Goal: Use online tool/utility: Utilize a website feature to perform a specific function

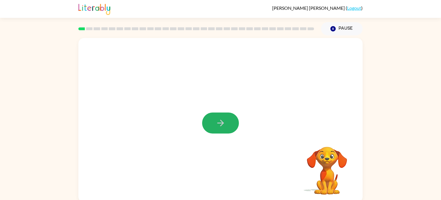
click at [220, 125] on icon "button" at bounding box center [220, 122] width 7 height 7
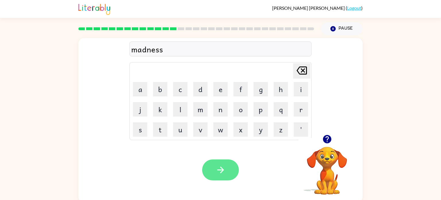
click at [215, 160] on button "button" at bounding box center [220, 169] width 37 height 21
click at [220, 176] on div at bounding box center [220, 169] width 37 height 21
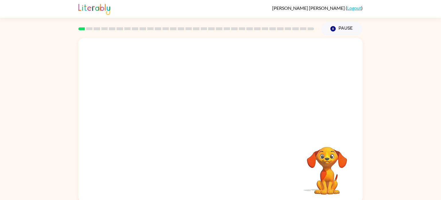
click at [162, 107] on video "Your browser must support playing .mp4 files to use Literably. Please try using…" at bounding box center [220, 86] width 284 height 96
click at [155, 117] on video "Your browser must support playing .mp4 files to use Literably. Please try using…" at bounding box center [220, 86] width 284 height 96
click at [158, 114] on video "Your browser must support playing .mp4 files to use Literably. Please try using…" at bounding box center [220, 86] width 284 height 96
click at [151, 125] on video "Your browser must support playing .mp4 files to use Literably. Please try using…" at bounding box center [220, 86] width 284 height 96
click at [155, 119] on video "Your browser must support playing .mp4 files to use Literably. Please try using…" at bounding box center [220, 86] width 284 height 96
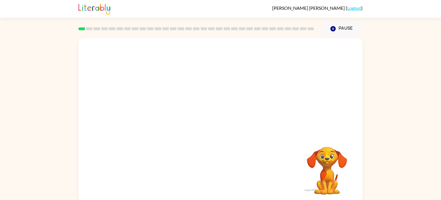
click at [155, 119] on video "Your browser must support playing .mp4 files to use Literably. Please try using…" at bounding box center [220, 86] width 284 height 96
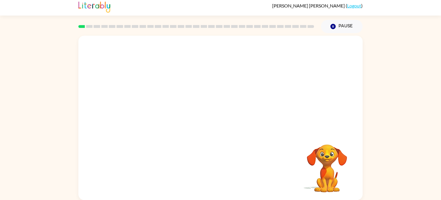
click at [423, 113] on div "Your browser must support playing .mp4 files to use Literably. Please try using…" at bounding box center [220, 116] width 441 height 167
click at [414, 131] on div "Your browser must support playing .mp4 files to use Literably. Please try using…" at bounding box center [220, 116] width 441 height 167
click at [26, 177] on div "Your browser must support playing .mp4 files to use Literably. Please try using…" at bounding box center [220, 116] width 441 height 167
click at [214, 130] on button "button" at bounding box center [220, 120] width 37 height 21
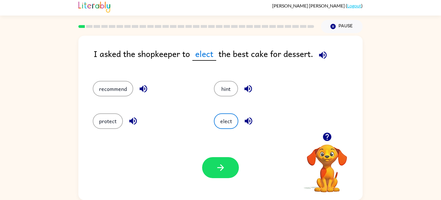
click at [118, 128] on div "protect" at bounding box center [147, 121] width 108 height 16
click at [105, 126] on button "protect" at bounding box center [108, 121] width 30 height 16
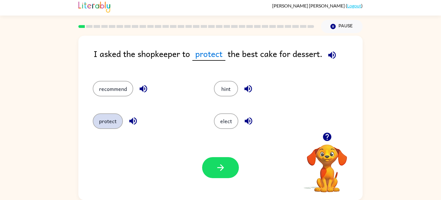
click at [99, 123] on button "protect" at bounding box center [108, 121] width 30 height 16
click at [101, 127] on button "protect" at bounding box center [108, 121] width 30 height 16
click at [111, 85] on button "recommend" at bounding box center [113, 89] width 40 height 16
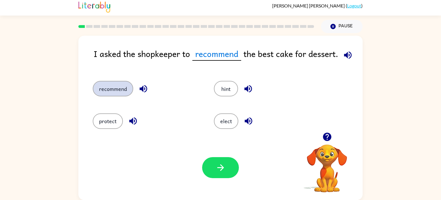
click at [93, 81] on button "recommend" at bounding box center [113, 89] width 40 height 16
click at [332, 135] on button "button" at bounding box center [327, 136] width 15 height 15
click at [325, 140] on video "Your browser must support playing .mp4 files to use Literably. Please try using…" at bounding box center [326, 163] width 57 height 57
click at [349, 53] on icon "button" at bounding box center [348, 55] width 10 height 10
click at [347, 57] on icon "button" at bounding box center [347, 54] width 7 height 7
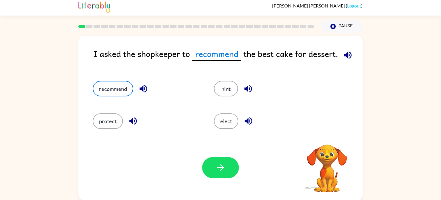
click at [348, 60] on button "button" at bounding box center [347, 55] width 15 height 15
click at [218, 122] on button "elect" at bounding box center [226, 121] width 24 height 16
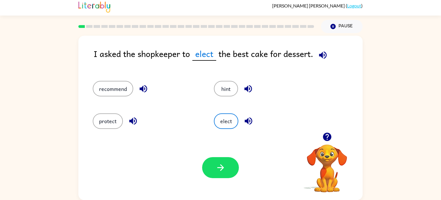
click at [327, 53] on icon "button" at bounding box center [323, 55] width 10 height 10
click at [244, 126] on button "button" at bounding box center [248, 120] width 15 height 15
click at [124, 94] on button "recommend" at bounding box center [113, 89] width 40 height 16
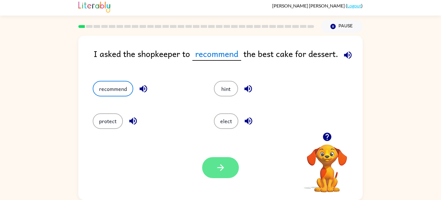
click at [216, 164] on icon "button" at bounding box center [221, 167] width 10 height 10
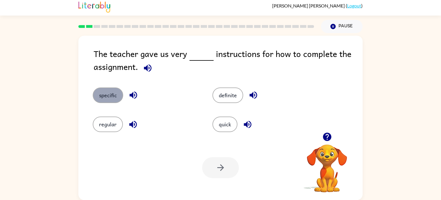
click at [106, 101] on button "specific" at bounding box center [108, 95] width 30 height 16
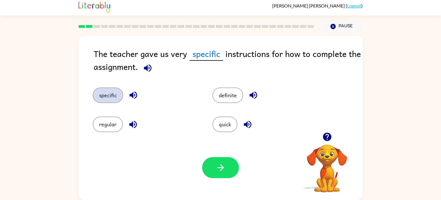
click at [93, 87] on button "specific" at bounding box center [108, 95] width 30 height 16
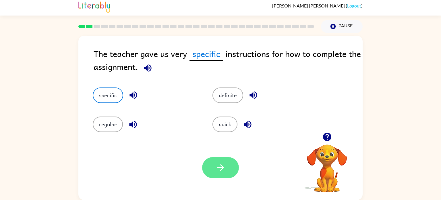
click at [220, 160] on button "button" at bounding box center [220, 167] width 37 height 21
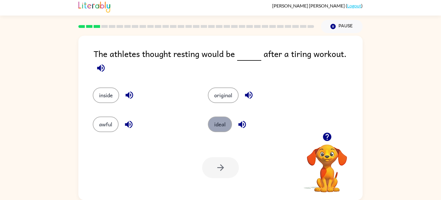
click at [214, 125] on button "ideal" at bounding box center [220, 124] width 24 height 16
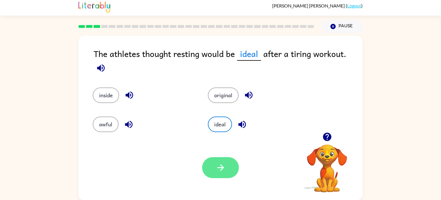
click at [226, 172] on button "button" at bounding box center [220, 167] width 37 height 21
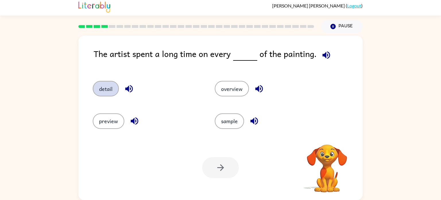
click at [106, 93] on button "detail" at bounding box center [106, 89] width 26 height 16
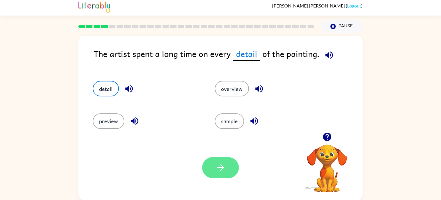
click at [215, 164] on button "button" at bounding box center [220, 167] width 37 height 21
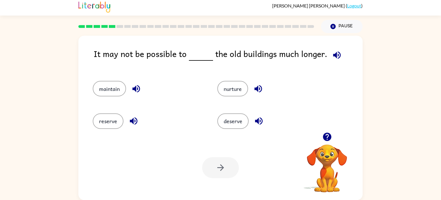
click at [334, 61] on button "button" at bounding box center [337, 55] width 15 height 15
click at [260, 89] on icon "button" at bounding box center [258, 89] width 10 height 10
click at [258, 124] on icon "button" at bounding box center [259, 121] width 10 height 10
click at [139, 124] on button "button" at bounding box center [133, 120] width 15 height 15
click at [137, 90] on icon "button" at bounding box center [135, 88] width 7 height 7
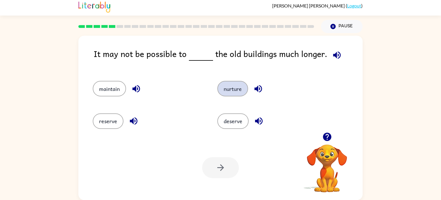
click at [242, 94] on button "nurture" at bounding box center [232, 89] width 31 height 16
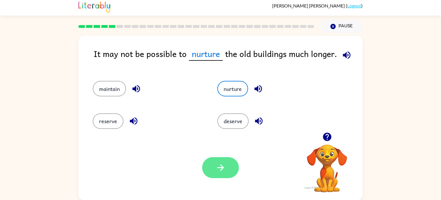
click at [225, 174] on button "button" at bounding box center [220, 167] width 37 height 21
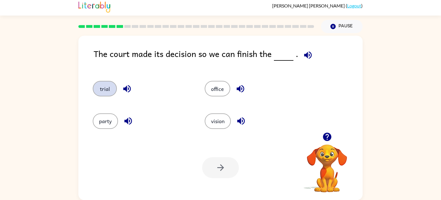
click at [106, 92] on button "trial" at bounding box center [105, 89] width 24 height 16
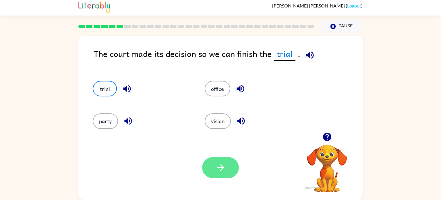
click at [220, 168] on icon "button" at bounding box center [221, 167] width 10 height 10
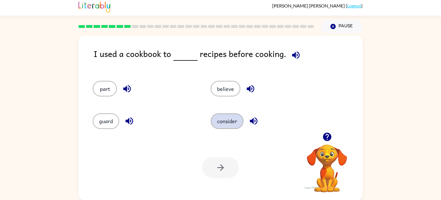
click at [233, 117] on button "consider" at bounding box center [227, 121] width 33 height 16
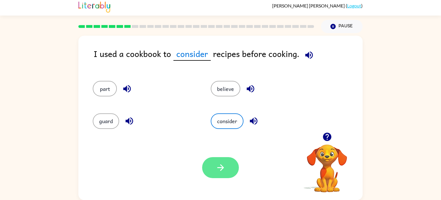
click at [217, 168] on icon "button" at bounding box center [221, 167] width 10 height 10
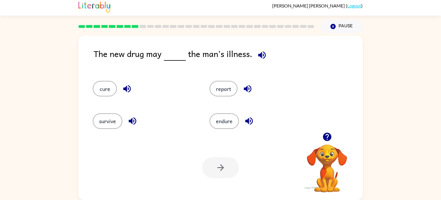
click at [110, 103] on div "survive" at bounding box center [140, 118] width 117 height 32
click at [108, 94] on button "cure" at bounding box center [105, 89] width 24 height 16
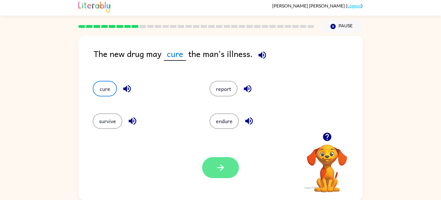
click at [216, 176] on button "button" at bounding box center [220, 167] width 37 height 21
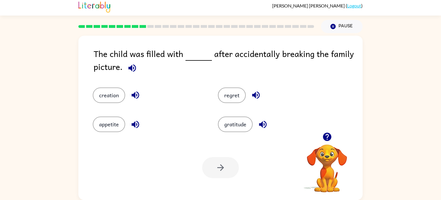
click at [229, 82] on div "regret" at bounding box center [269, 90] width 125 height 29
click at [230, 95] on button "regret" at bounding box center [232, 95] width 28 height 16
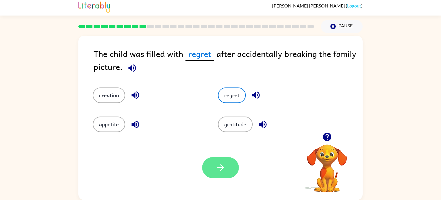
click at [220, 169] on icon "button" at bounding box center [220, 167] width 7 height 7
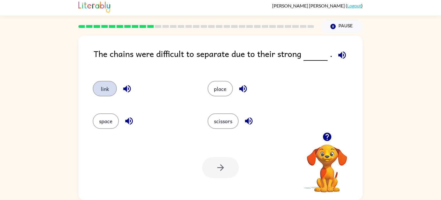
click at [108, 91] on button "link" at bounding box center [105, 89] width 24 height 16
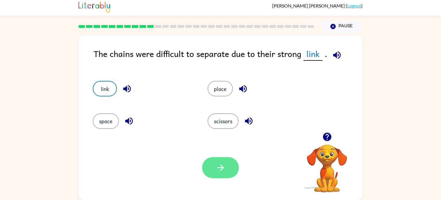
click at [230, 171] on button "button" at bounding box center [220, 167] width 37 height 21
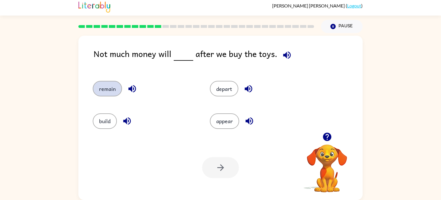
click at [116, 93] on button "remain" at bounding box center [107, 89] width 29 height 16
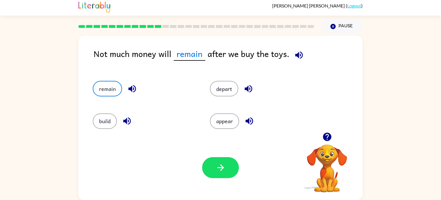
click at [197, 167] on div "Your browser must support playing .mp4 files to use Literably. Please try using…" at bounding box center [220, 167] width 284 height 65
click at [220, 168] on icon "button" at bounding box center [221, 167] width 10 height 10
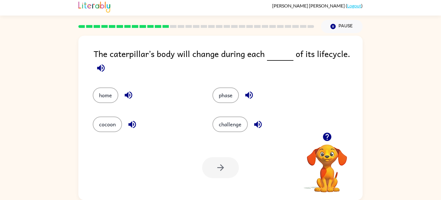
scroll to position [0, 0]
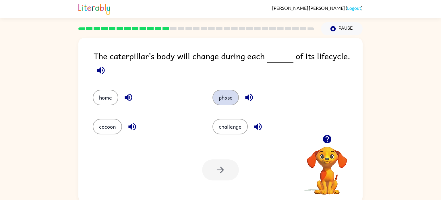
click at [233, 97] on button "phase" at bounding box center [225, 98] width 26 height 16
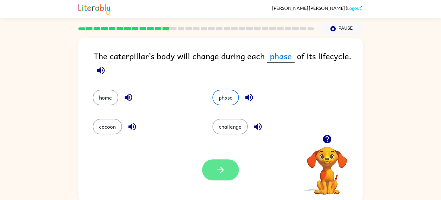
click at [217, 173] on icon "button" at bounding box center [221, 169] width 10 height 10
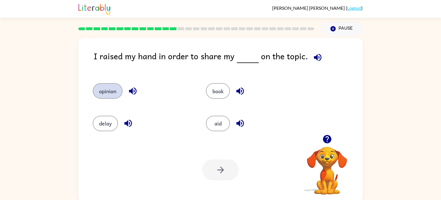
click at [114, 97] on button "opinion" at bounding box center [108, 91] width 30 height 16
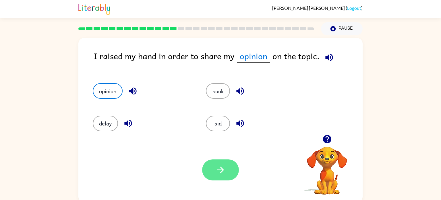
click at [208, 173] on button "button" at bounding box center [220, 169] width 37 height 21
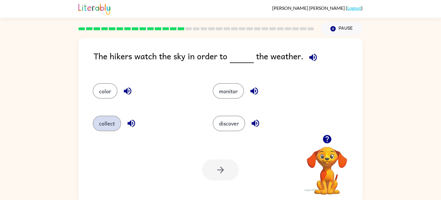
click at [117, 123] on button "collect" at bounding box center [107, 123] width 28 height 16
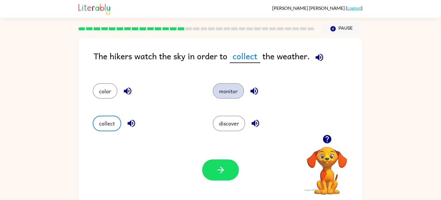
click at [241, 94] on button "monitor" at bounding box center [228, 91] width 31 height 16
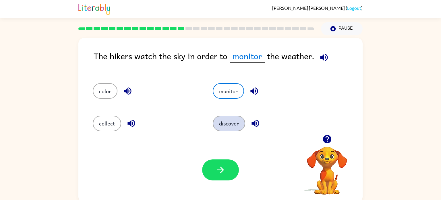
click at [230, 124] on button "discover" at bounding box center [229, 123] width 32 height 16
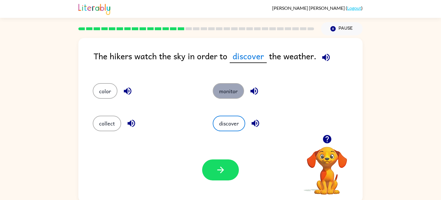
click at [233, 93] on button "monitor" at bounding box center [228, 91] width 31 height 16
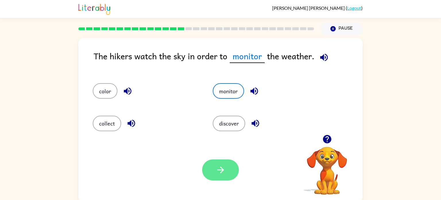
click at [223, 168] on icon "button" at bounding box center [221, 169] width 10 height 10
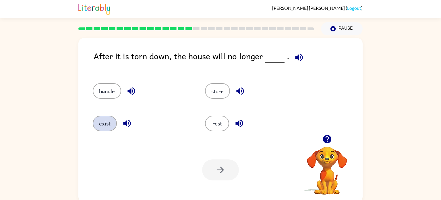
click at [98, 125] on button "exist" at bounding box center [105, 123] width 24 height 16
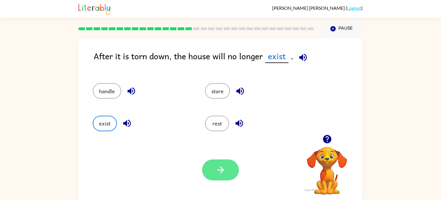
click at [223, 172] on icon "button" at bounding box center [221, 169] width 10 height 10
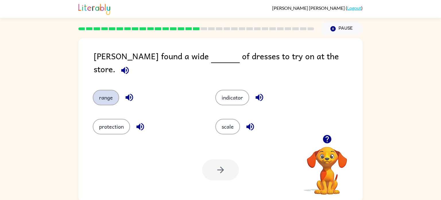
click at [111, 90] on button "range" at bounding box center [106, 98] width 26 height 16
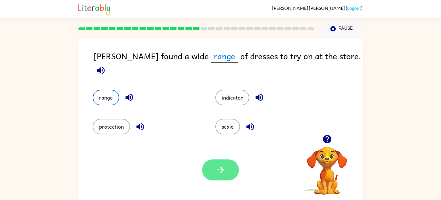
click at [231, 172] on button "button" at bounding box center [220, 169] width 37 height 21
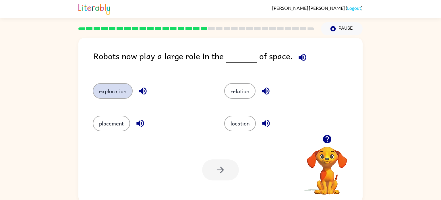
click at [119, 95] on button "exploration" at bounding box center [113, 91] width 40 height 16
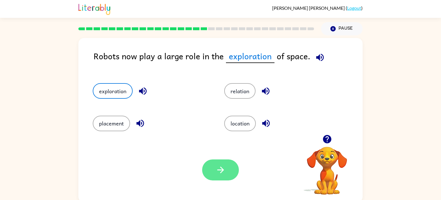
click at [216, 178] on button "button" at bounding box center [220, 169] width 37 height 21
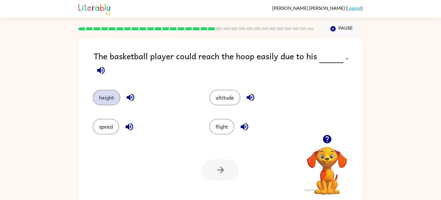
click at [107, 93] on button "height" at bounding box center [107, 98] width 28 height 16
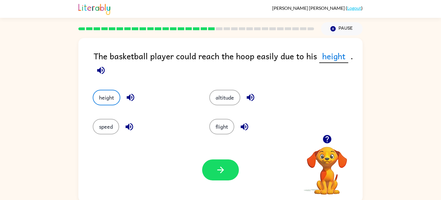
click at [214, 187] on div "Your browser must support playing .mp4 files to use Literably. Please try using…" at bounding box center [220, 169] width 284 height 65
click at [224, 176] on button "button" at bounding box center [220, 169] width 37 height 21
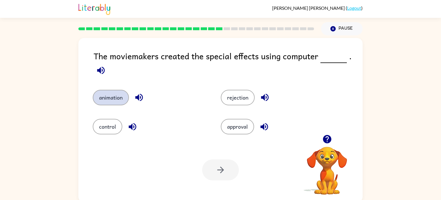
click at [114, 91] on button "animation" at bounding box center [111, 98] width 36 height 16
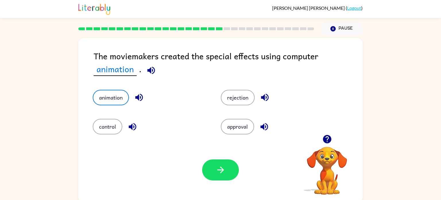
click at [194, 173] on div "Your browser must support playing .mp4 files to use Literably. Please try using…" at bounding box center [220, 169] width 284 height 65
click at [218, 171] on icon "button" at bounding box center [221, 169] width 10 height 10
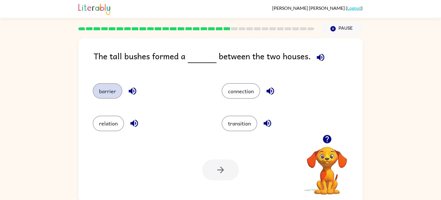
click at [111, 96] on button "barrier" at bounding box center [108, 91] width 30 height 16
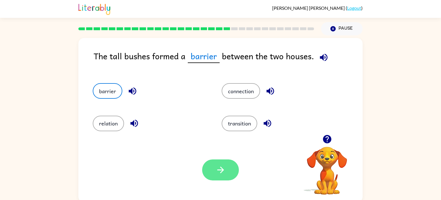
click at [236, 168] on button "button" at bounding box center [220, 169] width 37 height 21
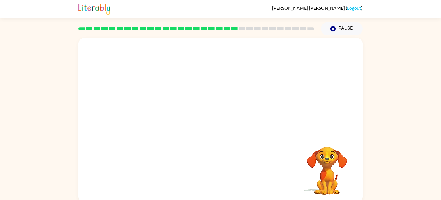
click at [176, 122] on video "Your browser must support playing .mp4 files to use Literably. Please try using…" at bounding box center [220, 86] width 284 height 96
click at [173, 116] on video "Your browser must support playing .mp4 files to use Literably. Please try using…" at bounding box center [220, 86] width 284 height 96
click at [172, 113] on video "Your browser must support playing .mp4 files to use Literably. Please try using…" at bounding box center [220, 86] width 284 height 96
click at [166, 123] on video "Your browser must support playing .mp4 files to use Literably. Please try using…" at bounding box center [220, 86] width 284 height 96
click at [172, 124] on video "Your browser must support playing .mp4 files to use Literably. Please try using…" at bounding box center [220, 86] width 284 height 96
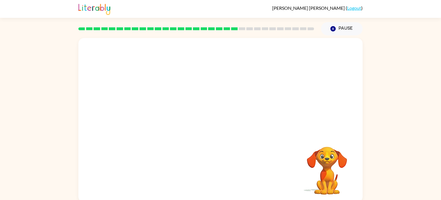
click at [170, 117] on video "Your browser must support playing .mp4 files to use Literably. Please try using…" at bounding box center [220, 86] width 284 height 96
click at [172, 121] on video "Your browser must support playing .mp4 files to use Literably. Please try using…" at bounding box center [220, 86] width 284 height 96
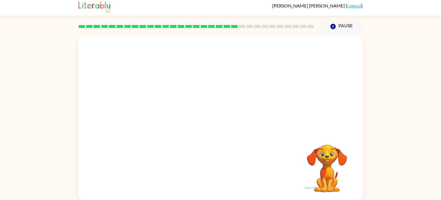
click at [409, 180] on div "Your browser must support playing .mp4 files to use Literably. Please try using…" at bounding box center [220, 116] width 441 height 167
click at [409, 143] on div "Your browser must support playing .mp4 files to use Literably. Please try using…" at bounding box center [220, 116] width 441 height 167
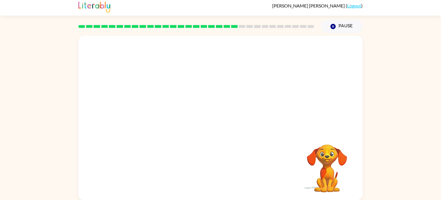
click at [415, 138] on div "Your browser must support playing .mp4 files to use Literably. Please try using…" at bounding box center [220, 116] width 441 height 167
click at [415, 133] on div "Your browser must support playing .mp4 files to use Literably. Please try using…" at bounding box center [220, 116] width 441 height 167
click at [230, 118] on button "button" at bounding box center [220, 120] width 37 height 21
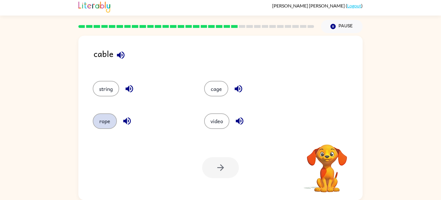
click at [111, 127] on button "rope" at bounding box center [105, 121] width 24 height 16
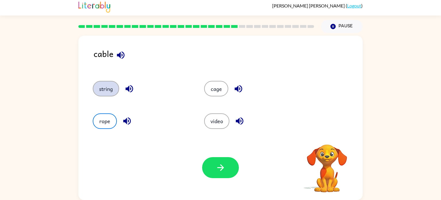
click at [108, 95] on button "string" at bounding box center [106, 89] width 26 height 16
click at [107, 124] on button "rope" at bounding box center [105, 121] width 24 height 16
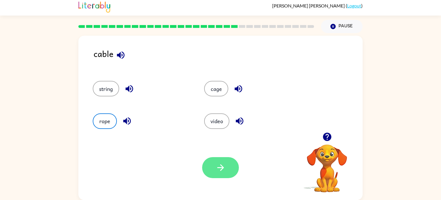
click at [230, 167] on button "button" at bounding box center [220, 167] width 37 height 21
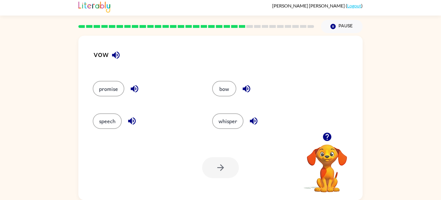
click at [119, 103] on div "speech" at bounding box center [141, 118] width 119 height 32
click at [113, 94] on button "promise" at bounding box center [109, 89] width 32 height 16
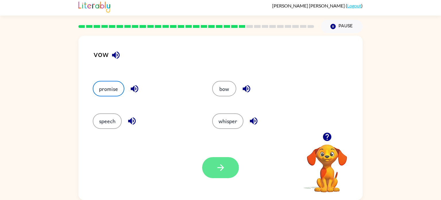
click at [220, 174] on button "button" at bounding box center [220, 167] width 37 height 21
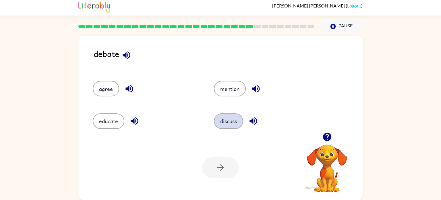
click at [224, 123] on button "discuss" at bounding box center [228, 121] width 29 height 16
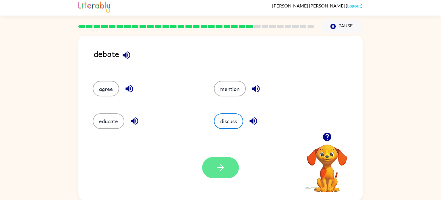
click at [216, 167] on icon "button" at bounding box center [221, 167] width 10 height 10
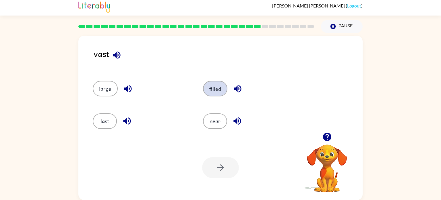
click at [207, 92] on button "filled" at bounding box center [215, 89] width 24 height 16
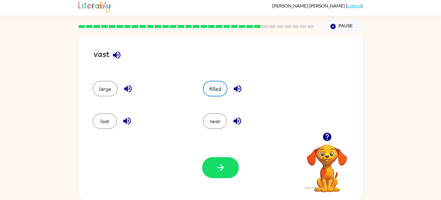
click at [236, 90] on icon "button" at bounding box center [237, 88] width 7 height 7
click at [116, 52] on icon "button" at bounding box center [117, 55] width 10 height 10
click at [108, 94] on button "large" at bounding box center [105, 89] width 25 height 16
click at [102, 89] on button "large" at bounding box center [105, 89] width 25 height 16
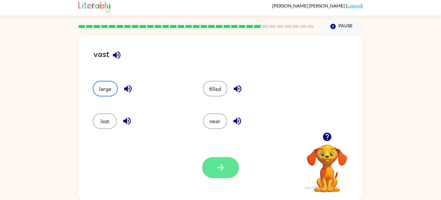
click at [222, 169] on icon "button" at bounding box center [221, 167] width 10 height 10
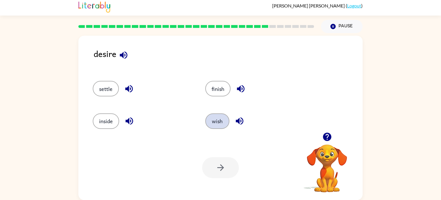
click at [224, 124] on button "wish" at bounding box center [217, 121] width 24 height 16
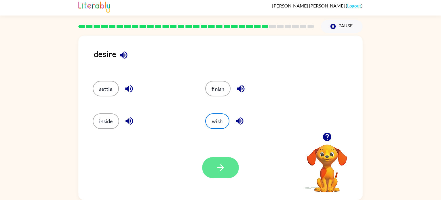
click at [222, 169] on icon "button" at bounding box center [221, 167] width 10 height 10
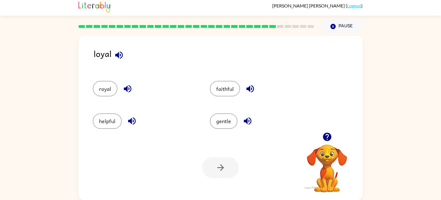
click at [124, 57] on button "button" at bounding box center [119, 55] width 15 height 15
click at [99, 117] on button "helpful" at bounding box center [107, 121] width 29 height 16
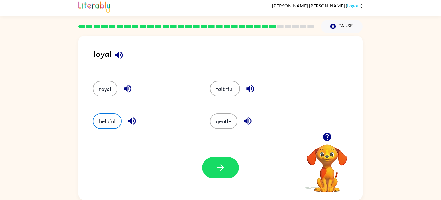
click at [195, 175] on div "Your browser must support playing .mp4 files to use Literably. Please try using…" at bounding box center [220, 167] width 284 height 65
click at [216, 171] on icon "button" at bounding box center [221, 167] width 10 height 10
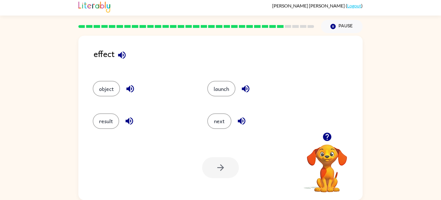
click at [124, 60] on button "button" at bounding box center [122, 55] width 15 height 15
click at [219, 123] on button "next" at bounding box center [219, 121] width 24 height 16
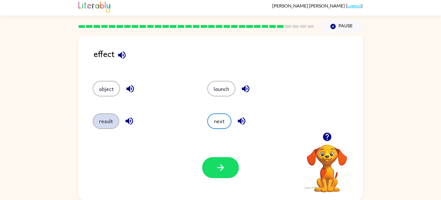
click at [100, 116] on button "result" at bounding box center [106, 121] width 26 height 16
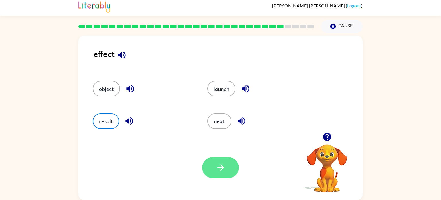
click at [223, 170] on icon "button" at bounding box center [221, 167] width 10 height 10
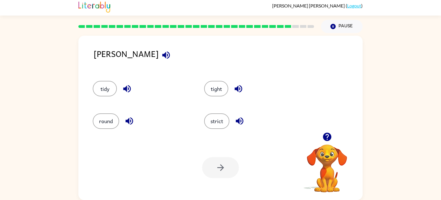
click at [159, 61] on button "button" at bounding box center [166, 55] width 15 height 15
click at [214, 124] on button "strict" at bounding box center [216, 121] width 25 height 16
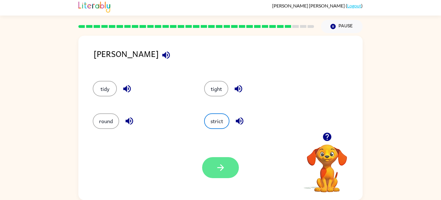
click at [230, 177] on button "button" at bounding box center [220, 167] width 37 height 21
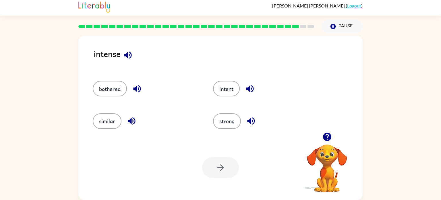
click at [134, 60] on div "intense" at bounding box center [228, 58] width 269 height 22
click at [125, 67] on div "intense" at bounding box center [228, 58] width 269 height 22
click at [135, 59] on div "intense" at bounding box center [228, 58] width 269 height 22
click at [126, 62] on button "button" at bounding box center [128, 55] width 15 height 15
click at [245, 91] on icon "button" at bounding box center [250, 89] width 10 height 10
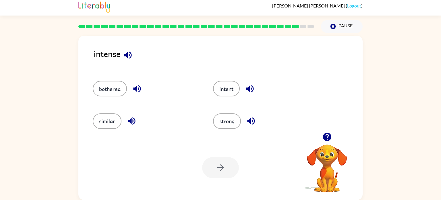
click at [247, 121] on icon "button" at bounding box center [250, 120] width 7 height 7
click at [216, 125] on button "strong" at bounding box center [227, 121] width 28 height 16
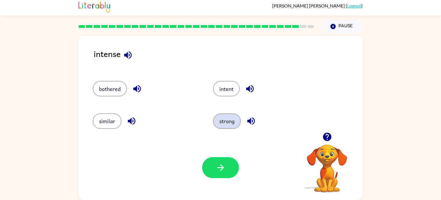
click at [224, 125] on button "strong" at bounding box center [227, 121] width 28 height 16
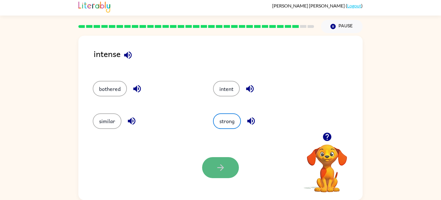
click at [216, 167] on icon "button" at bounding box center [221, 167] width 10 height 10
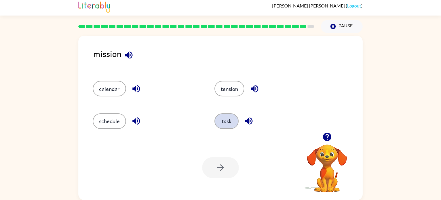
click at [226, 126] on button "task" at bounding box center [226, 121] width 24 height 16
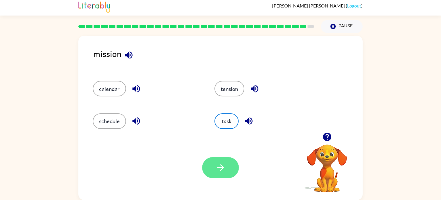
click at [218, 161] on button "button" at bounding box center [220, 167] width 37 height 21
